Goal: Navigation & Orientation: Find specific page/section

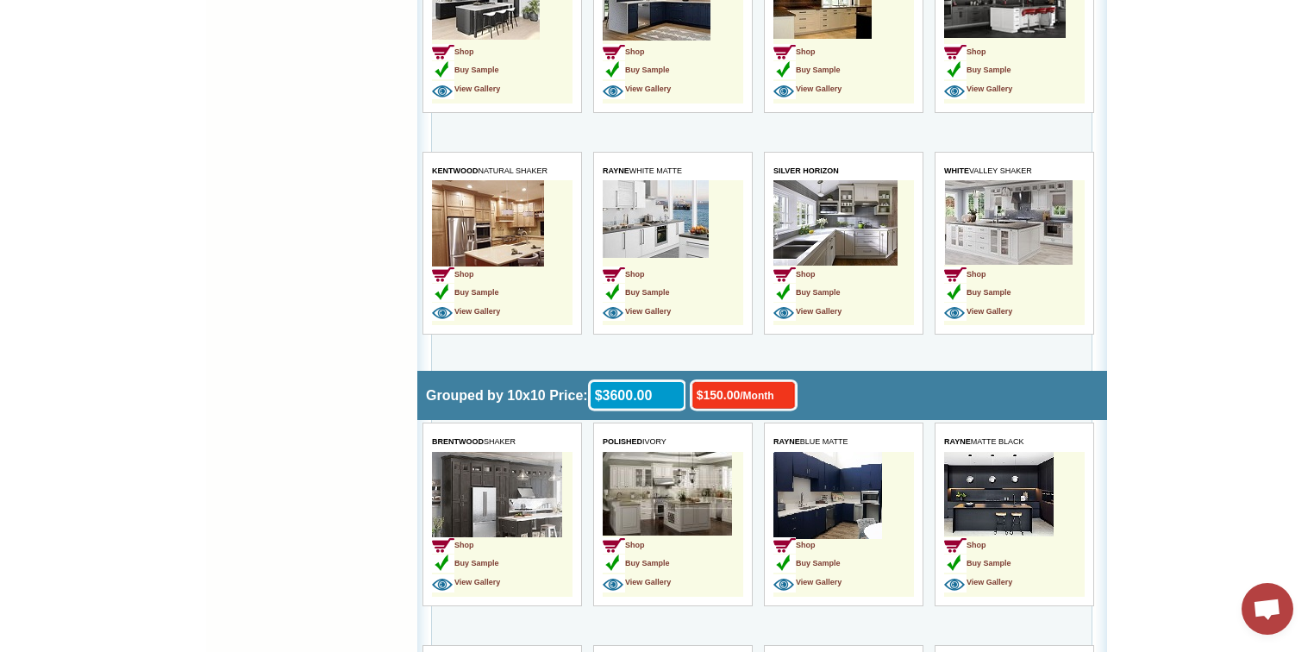
scroll to position [3517, 0]
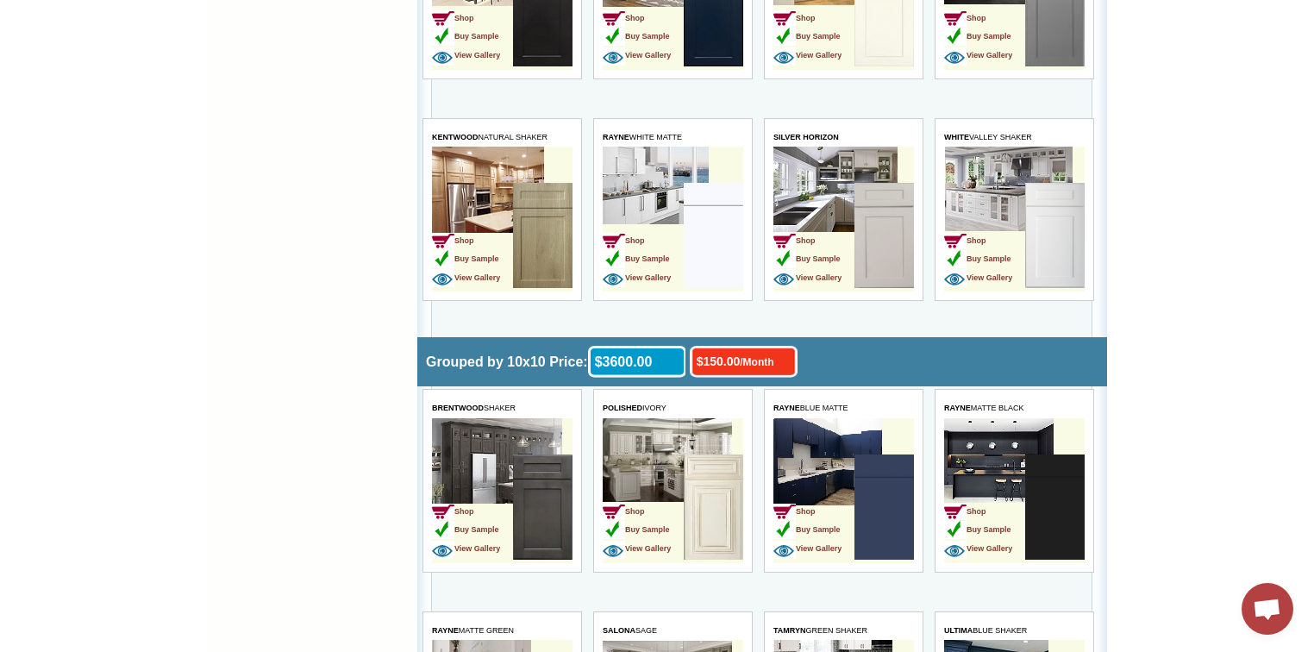
drag, startPoint x: 697, startPoint y: 398, endPoint x: 697, endPoint y: 462, distance: 63.8
click at [697, 462] on img at bounding box center [712, 506] width 59 height 105
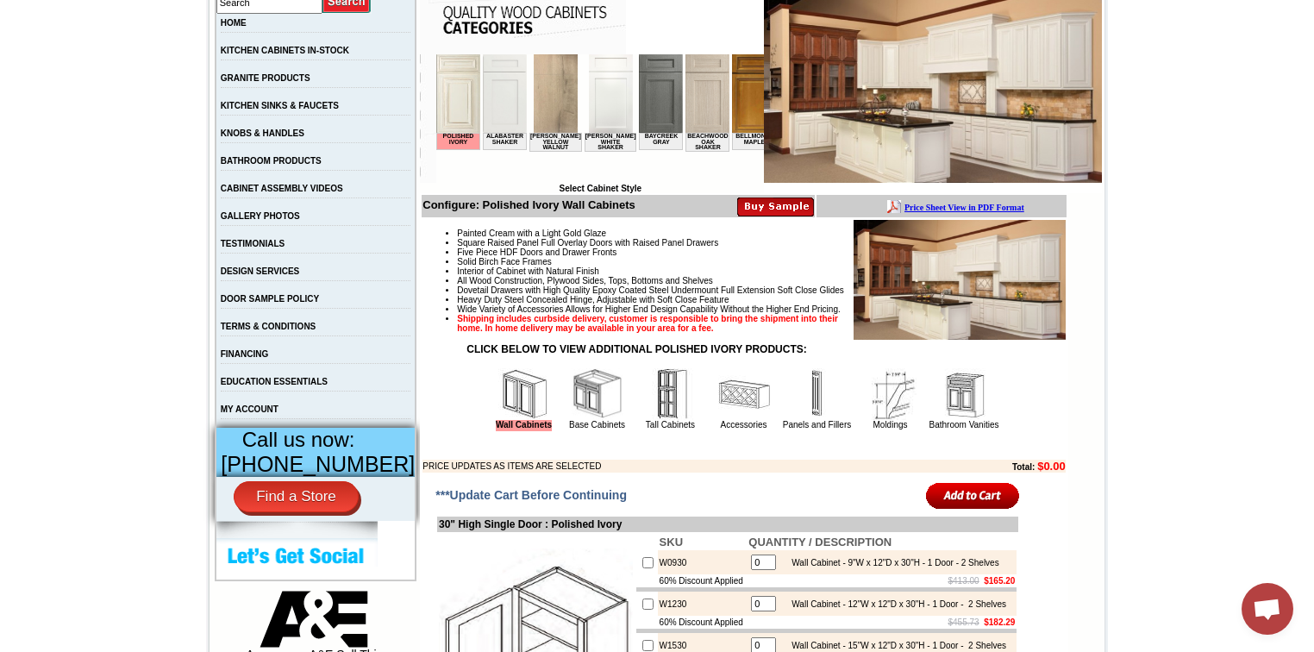
scroll to position [414, 0]
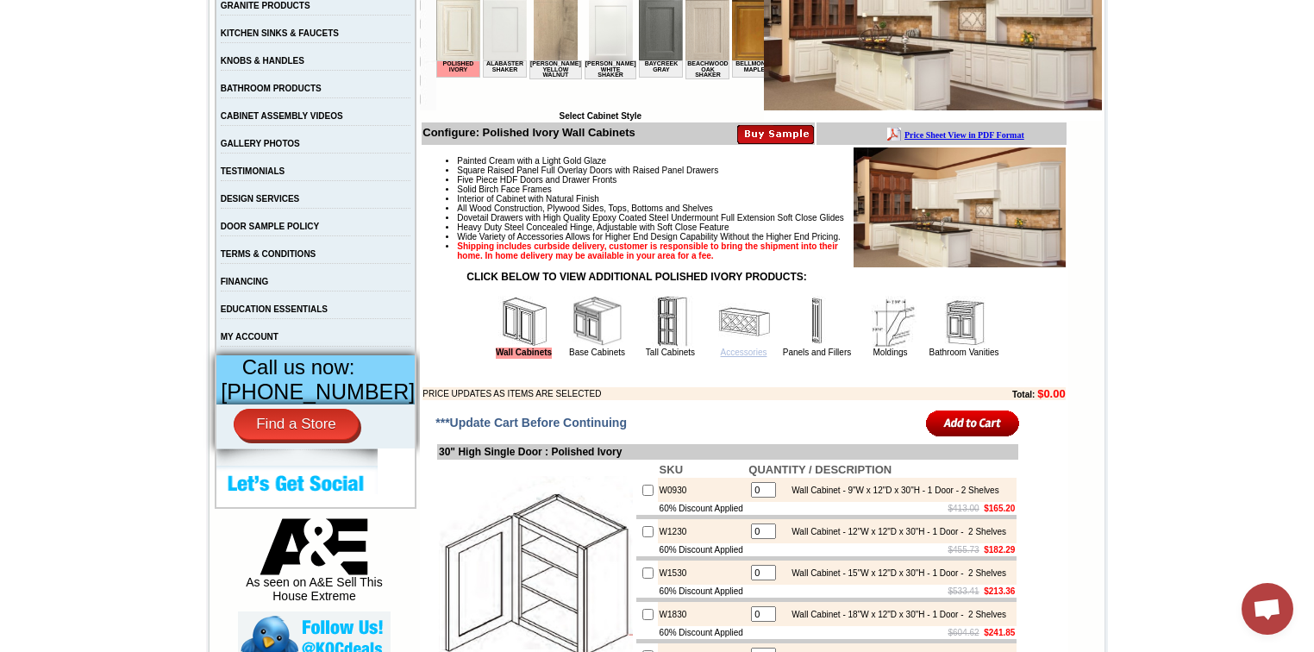
click at [721, 357] on link "Accessories" at bounding box center [744, 351] width 47 height 9
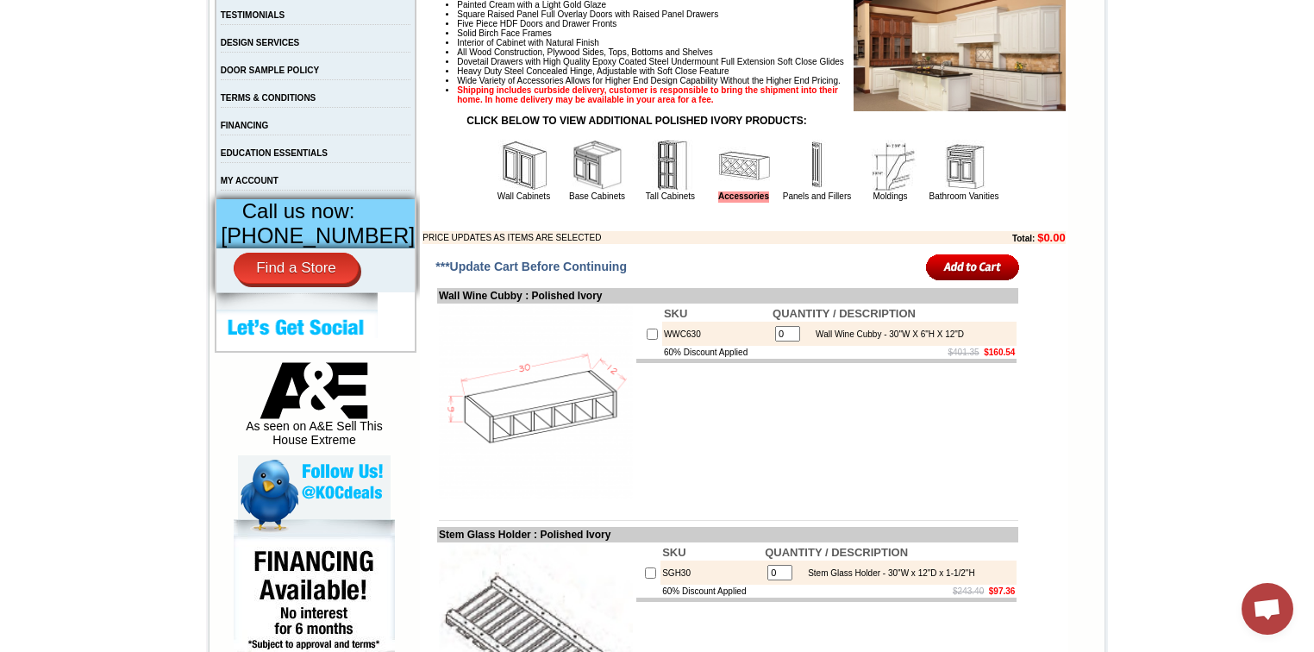
scroll to position [552, 0]
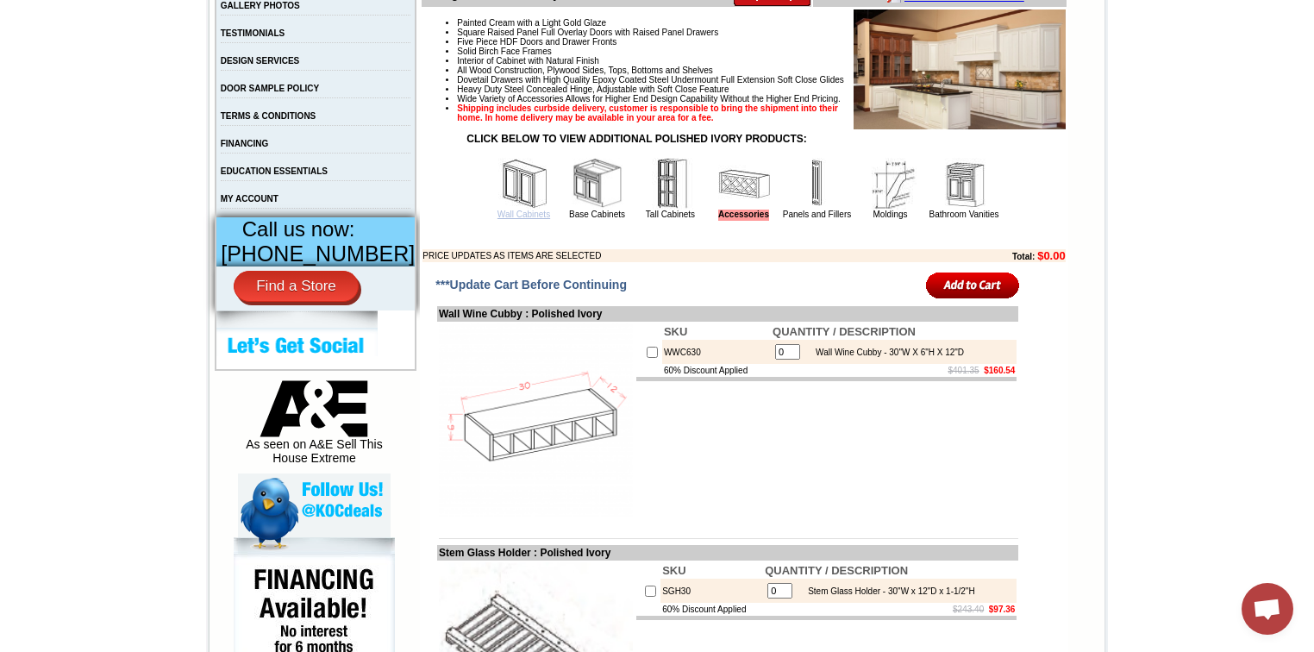
click at [505, 219] on link "Wall Cabinets" at bounding box center [523, 213] width 53 height 9
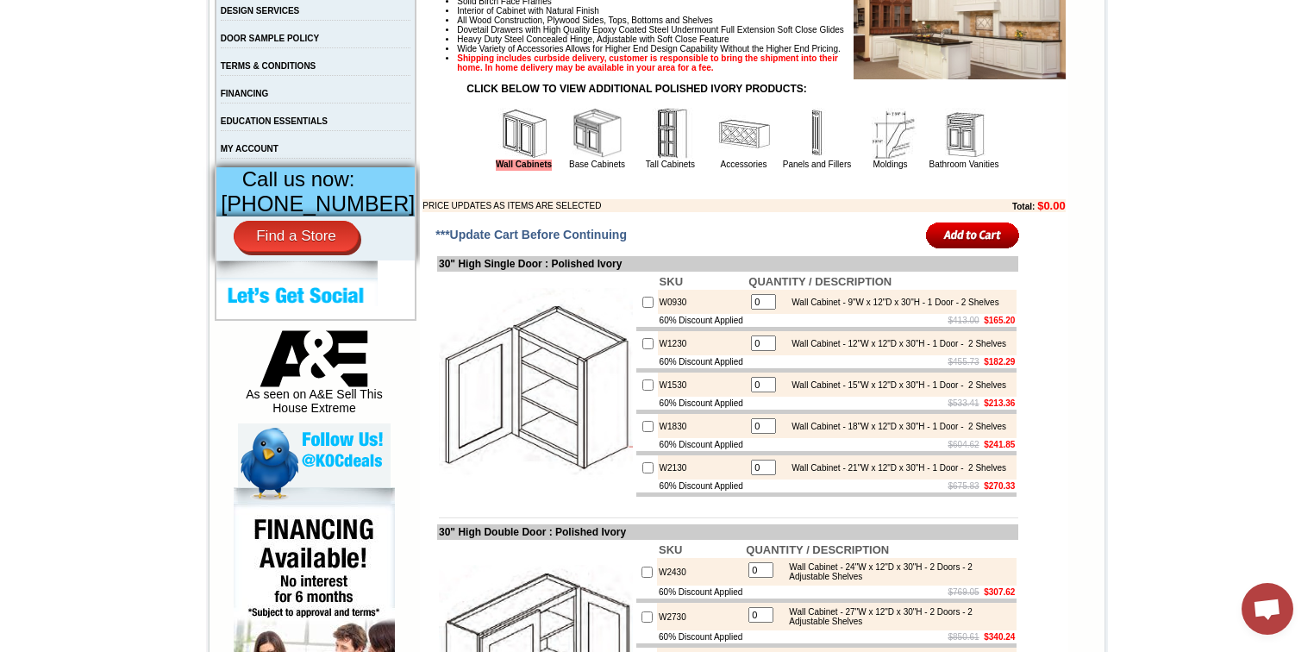
scroll to position [207, 0]
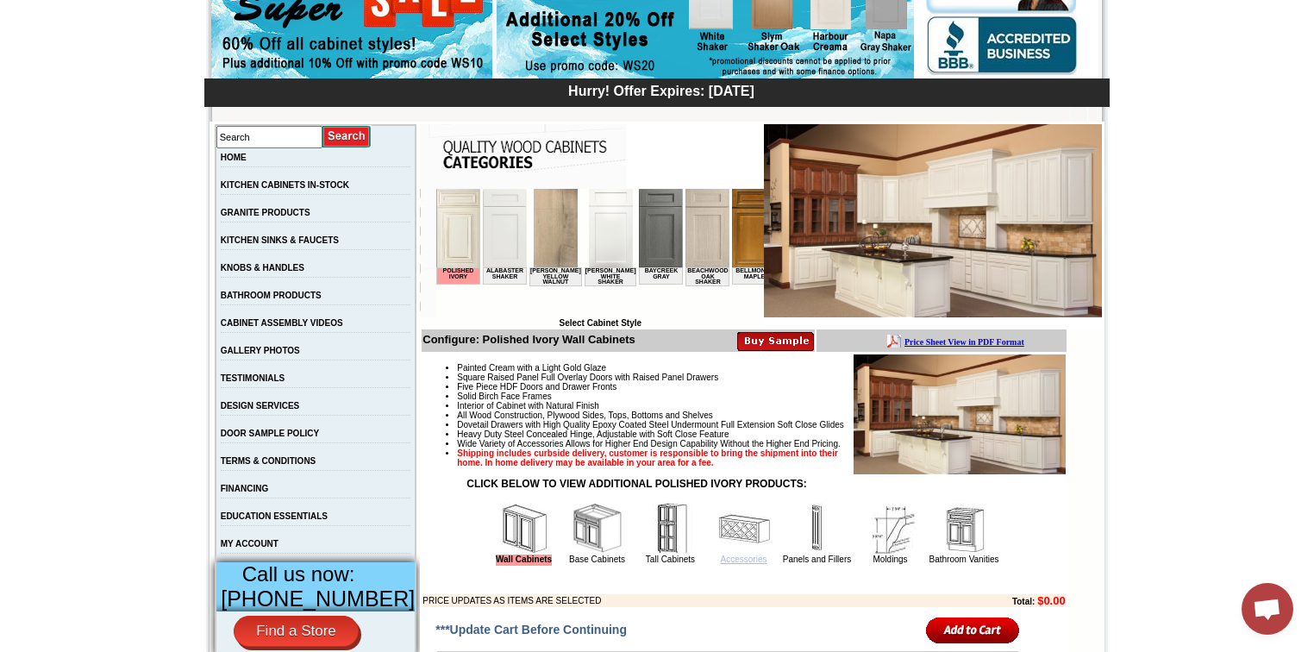
click at [722, 564] on link "Accessories" at bounding box center [744, 558] width 47 height 9
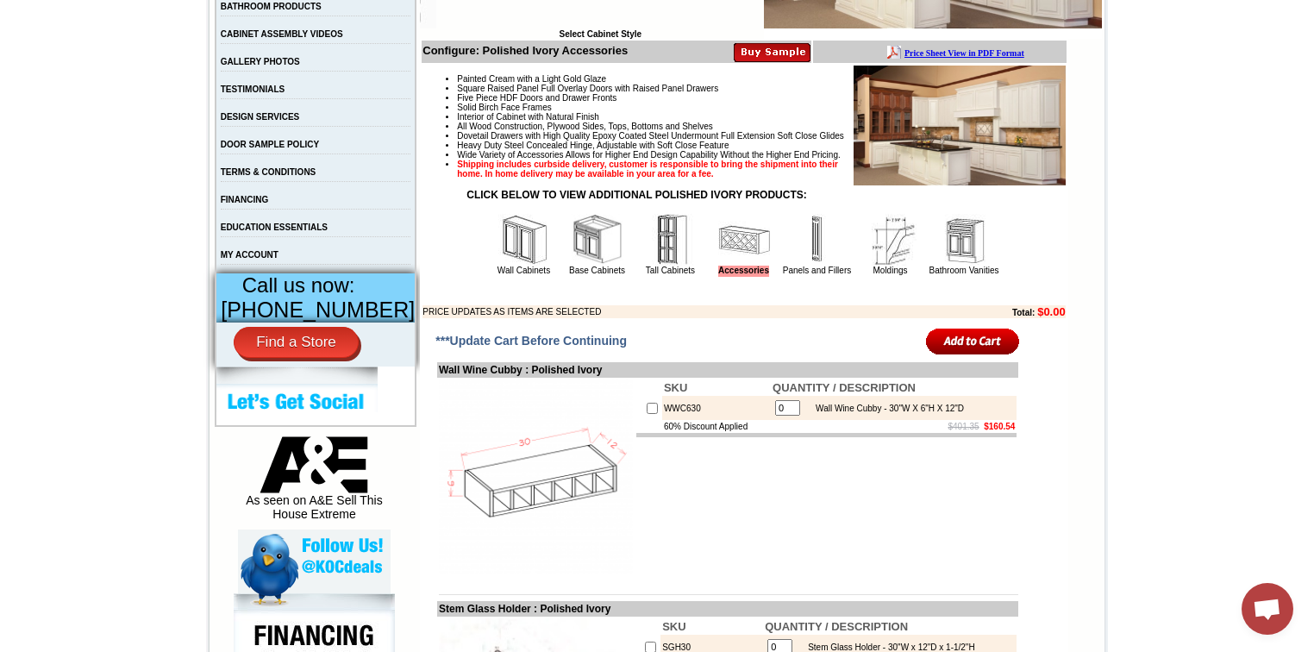
scroll to position [483, 0]
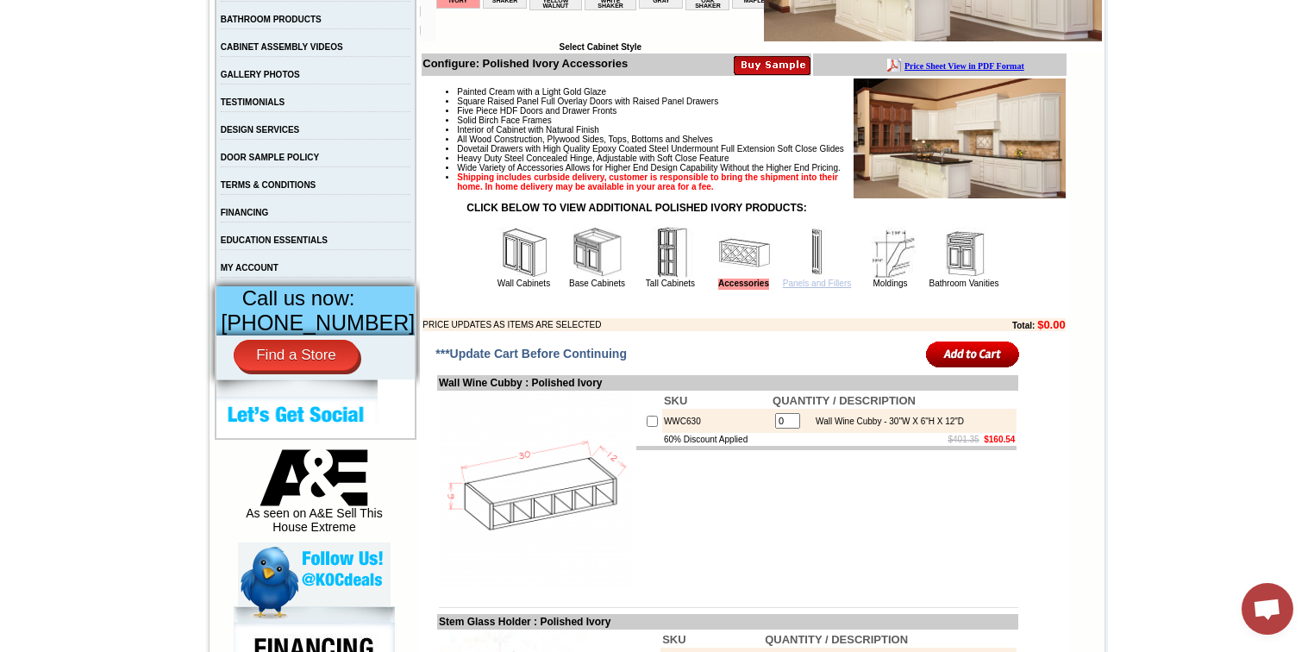
click at [783, 288] on link "Panels and Fillers" at bounding box center [817, 282] width 68 height 9
click at [784, 288] on link "Panels and Fillers" at bounding box center [817, 282] width 68 height 9
click at [793, 288] on link "Panels and Fillers" at bounding box center [817, 282] width 68 height 9
